Goal: Check status: Check status

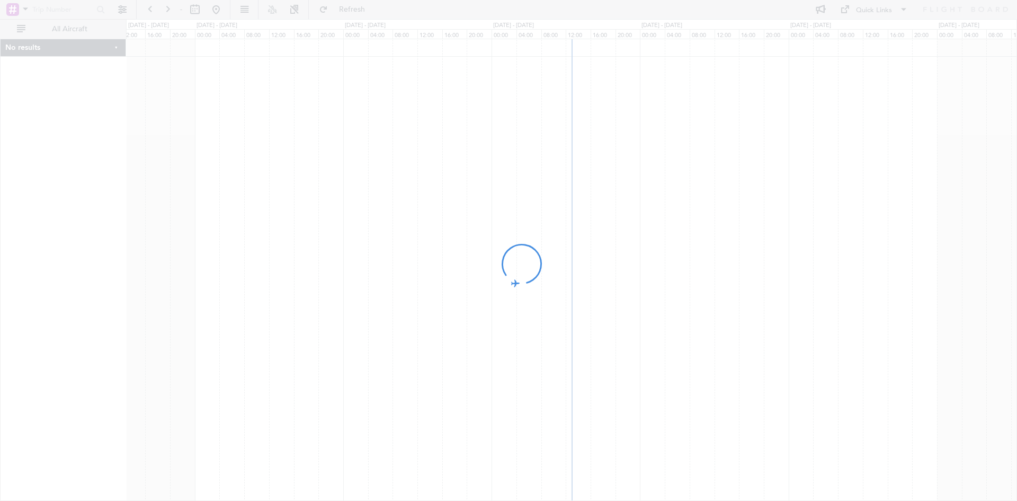
drag, startPoint x: 718, startPoint y: 309, endPoint x: 566, endPoint y: 334, distance: 153.5
click at [566, 334] on div at bounding box center [508, 250] width 1017 height 501
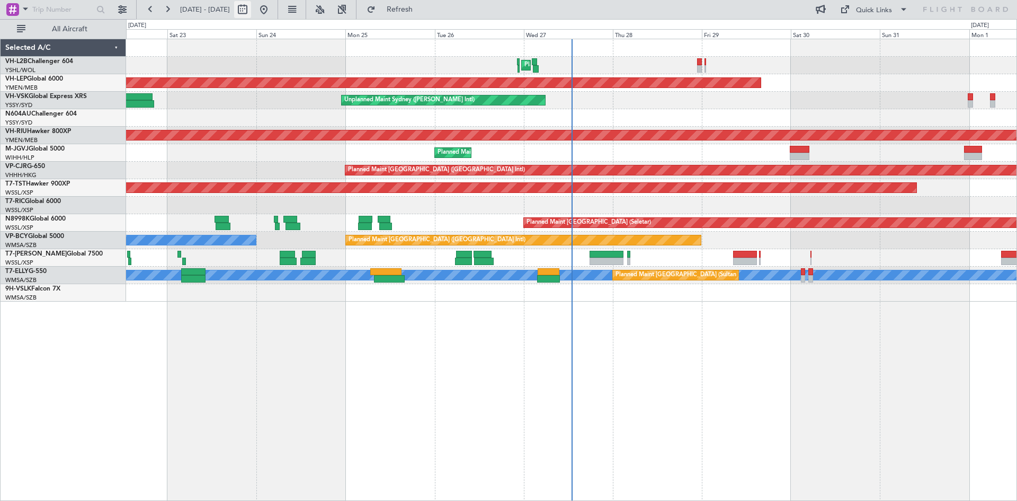
click at [251, 12] on button at bounding box center [242, 9] width 17 height 17
select select "8"
select select "2025"
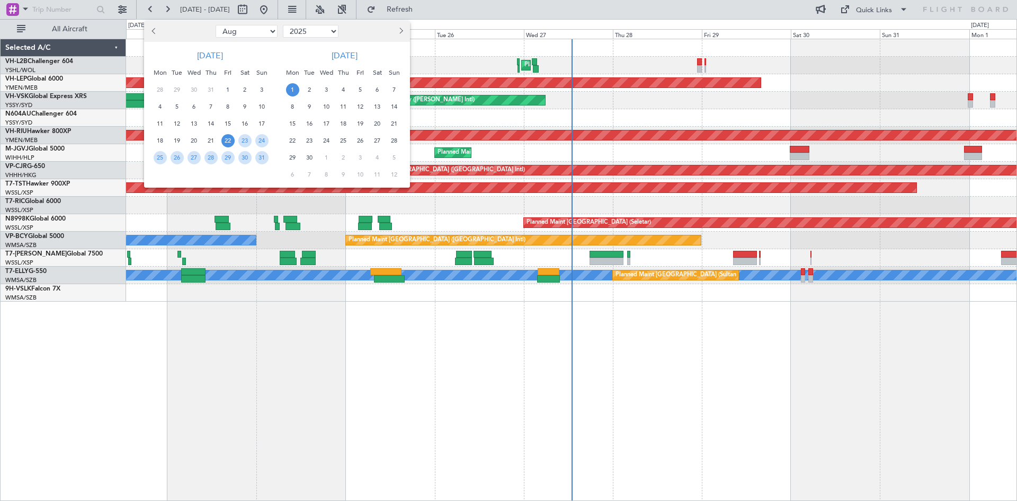
click at [397, 36] on button "Next month" at bounding box center [401, 31] width 12 height 17
click at [361, 158] on span "28" at bounding box center [360, 157] width 13 height 13
click at [396, 179] on span "7" at bounding box center [394, 174] width 13 height 13
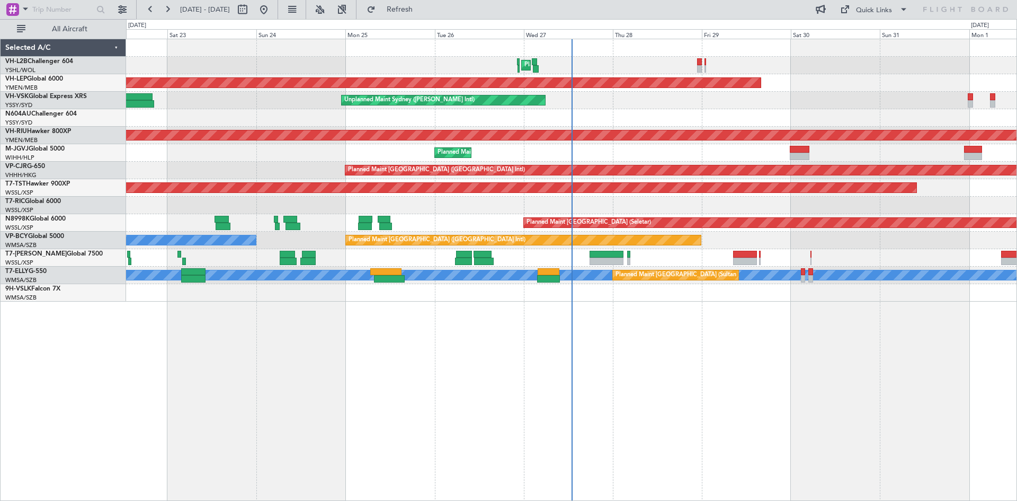
select select "11"
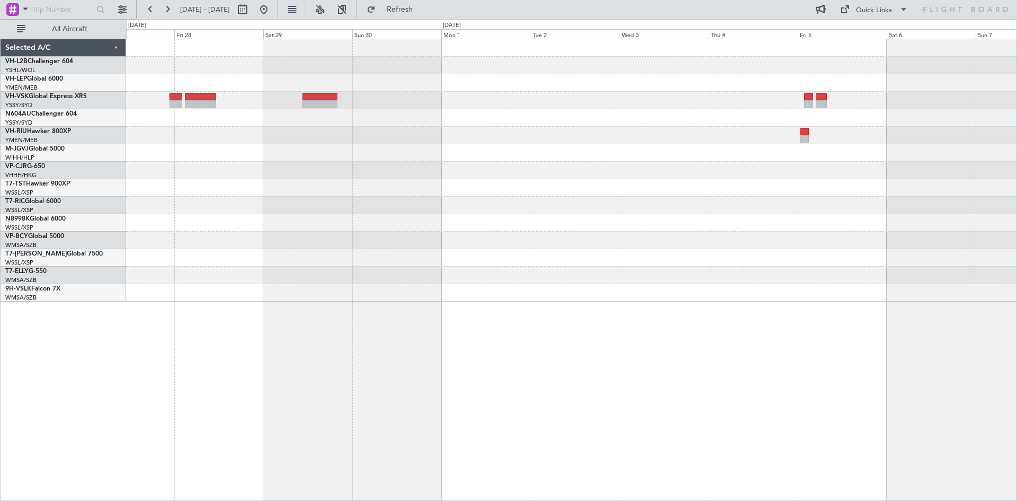
click at [774, 144] on div at bounding box center [571, 135] width 890 height 17
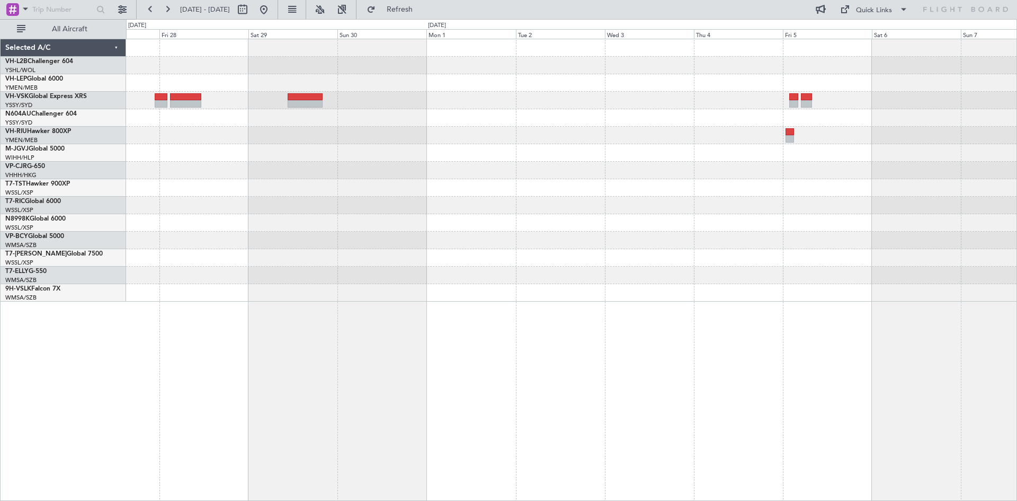
click at [769, 142] on div at bounding box center [571, 135] width 890 height 17
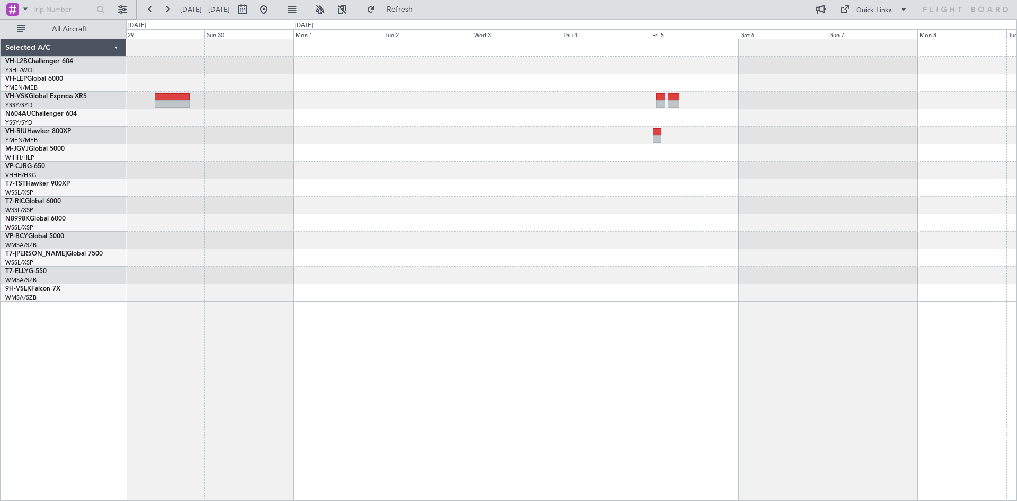
click at [677, 149] on div at bounding box center [571, 170] width 890 height 262
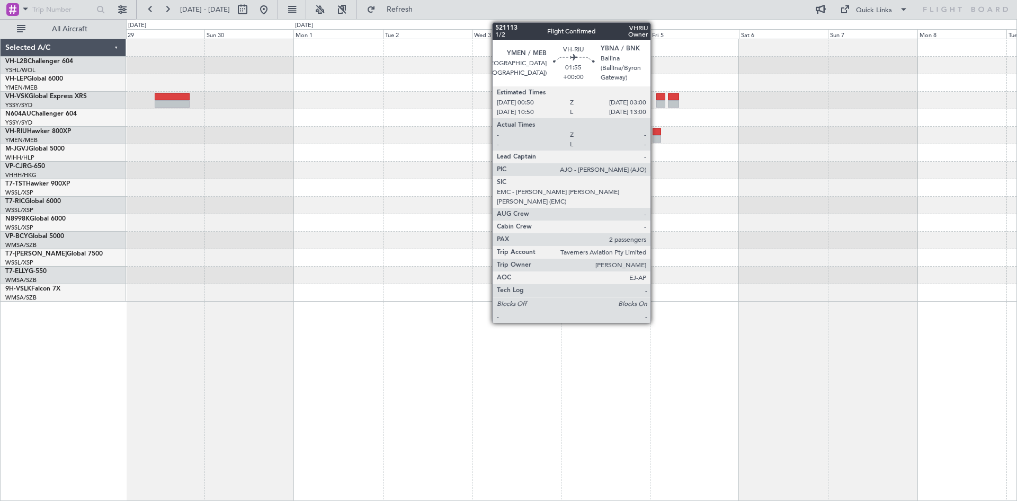
click at [655, 141] on div at bounding box center [657, 138] width 8 height 7
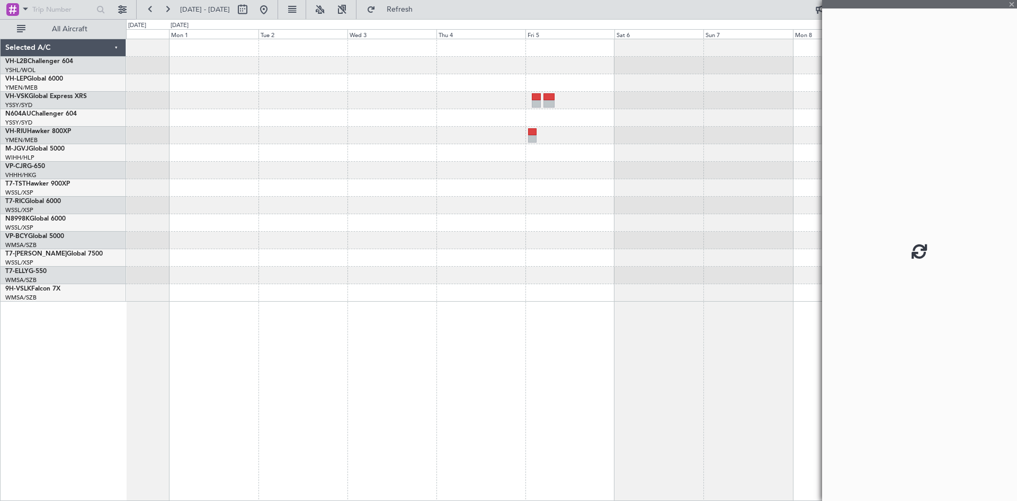
click at [565, 159] on div at bounding box center [571, 170] width 890 height 262
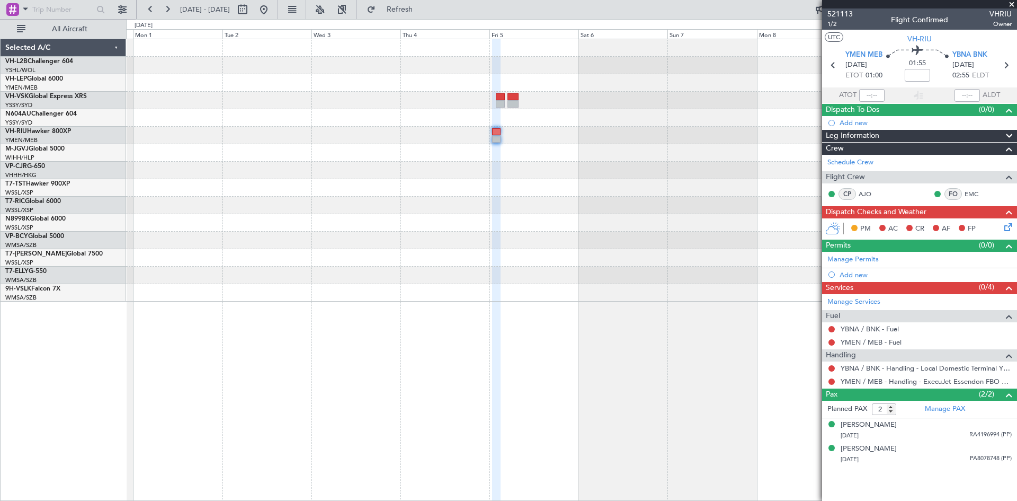
click at [552, 147] on div at bounding box center [571, 170] width 890 height 262
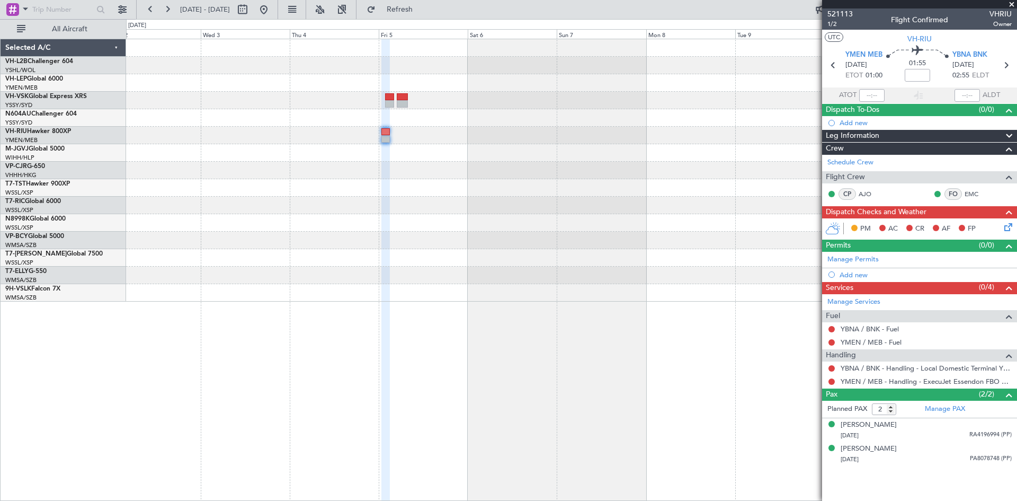
click at [483, 165] on div at bounding box center [571, 170] width 890 height 262
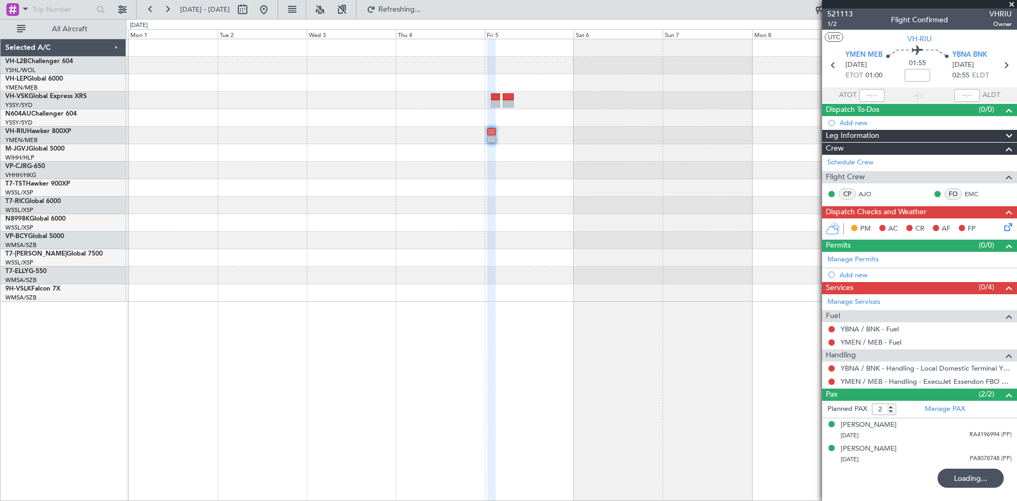
click at [659, 182] on div at bounding box center [571, 187] width 890 height 17
